Goal: Information Seeking & Learning: Compare options

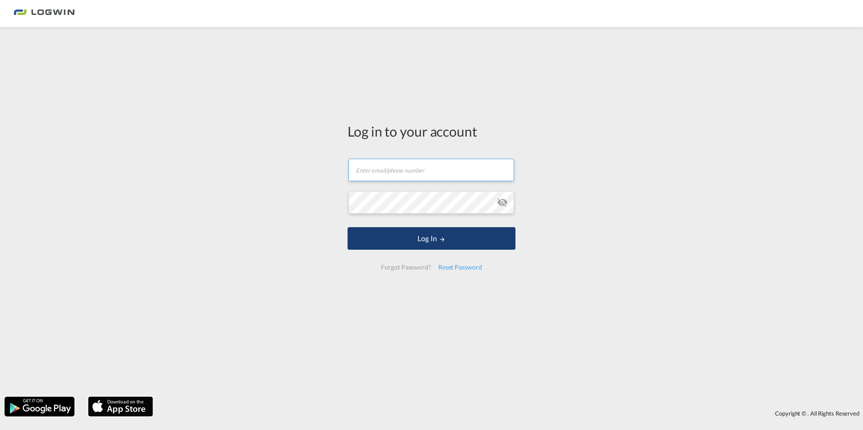
type input "[PERSON_NAME][EMAIL_ADDRESS][PERSON_NAME][DOMAIN_NAME]"
click at [420, 240] on button "Log In" at bounding box center [431, 238] width 168 height 23
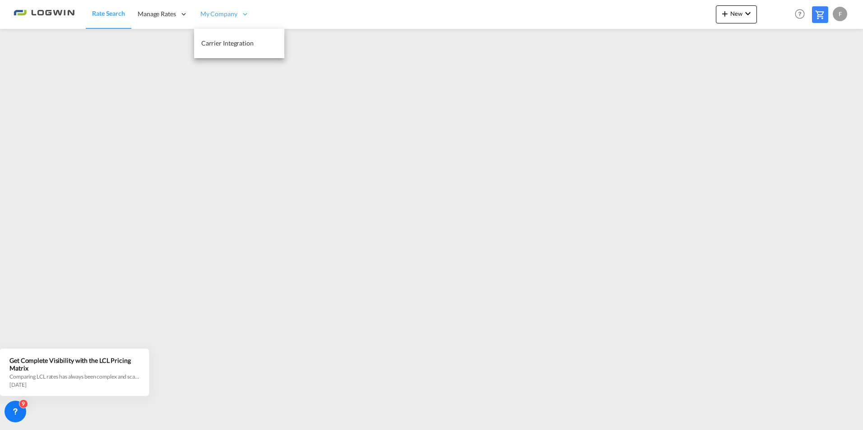
drag, startPoint x: 137, startPoint y: 12, endPoint x: 201, endPoint y: 14, distance: 64.1
click at [201, 14] on ul "Rate Search Manage Rates My Rate Files Sell Rates Shared Rates My Company" at bounding box center [171, 14] width 170 height 29
click at [118, 11] on span "Rate Search" at bounding box center [108, 13] width 33 height 8
